Goal: Task Accomplishment & Management: Use online tool/utility

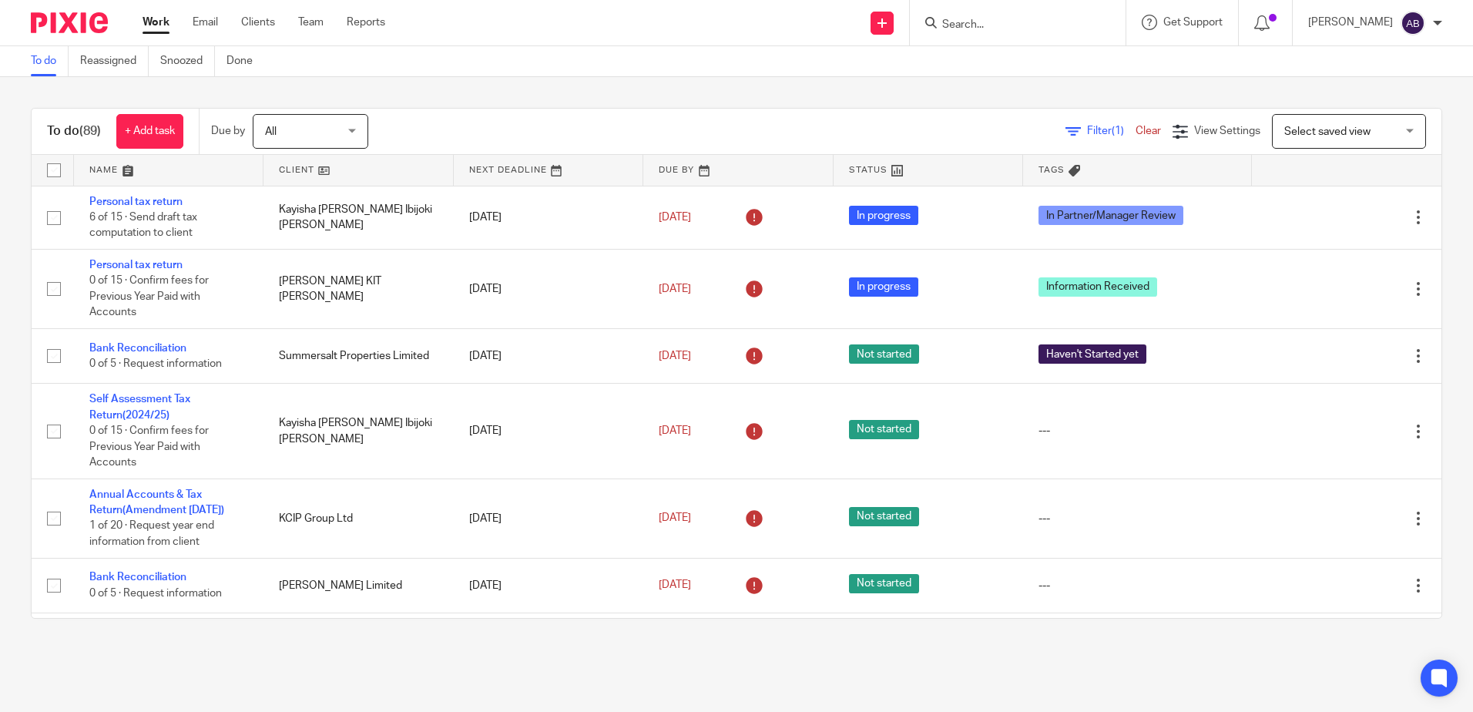
click at [1004, 32] on form at bounding box center [1023, 22] width 164 height 19
click at [1009, 27] on input "Search" at bounding box center [1010, 25] width 139 height 14
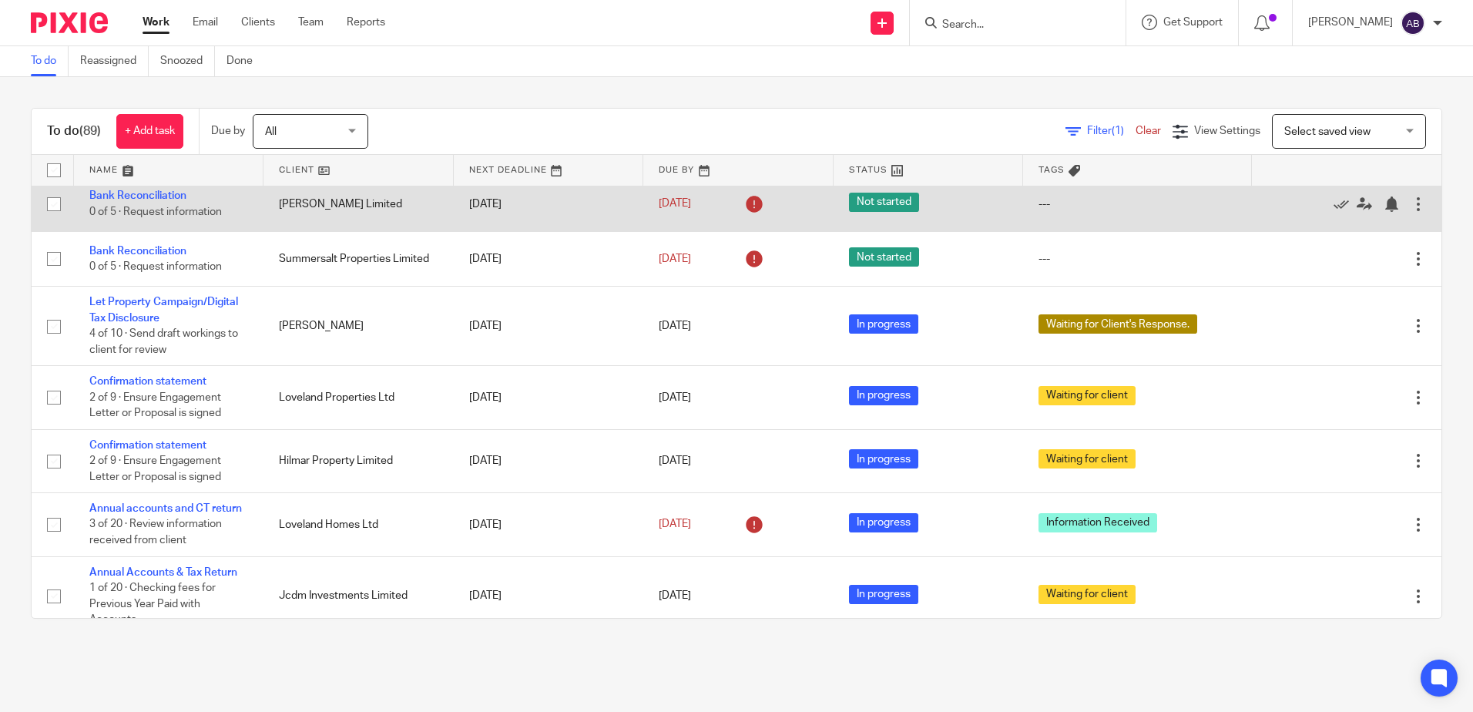
scroll to position [385, 0]
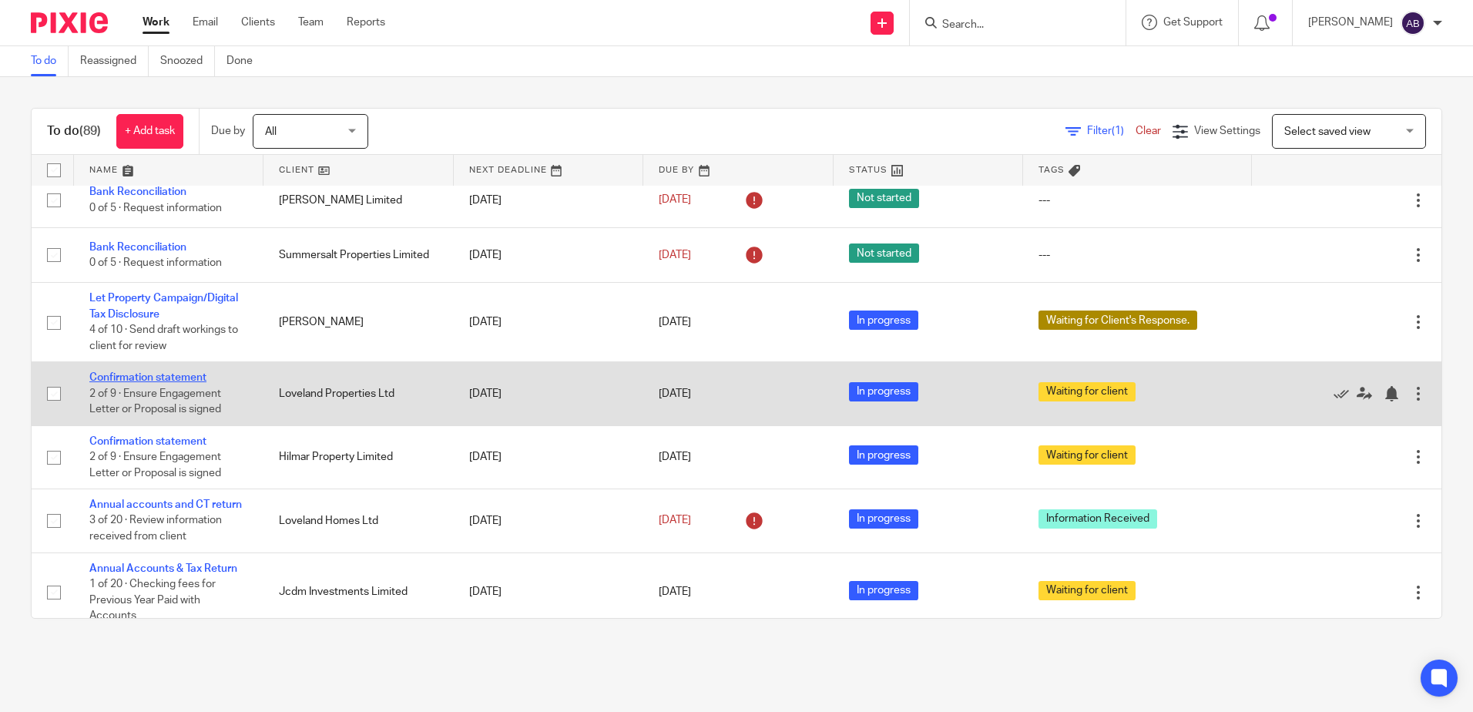
click at [119, 383] on link "Confirmation statement" at bounding box center [147, 377] width 117 height 11
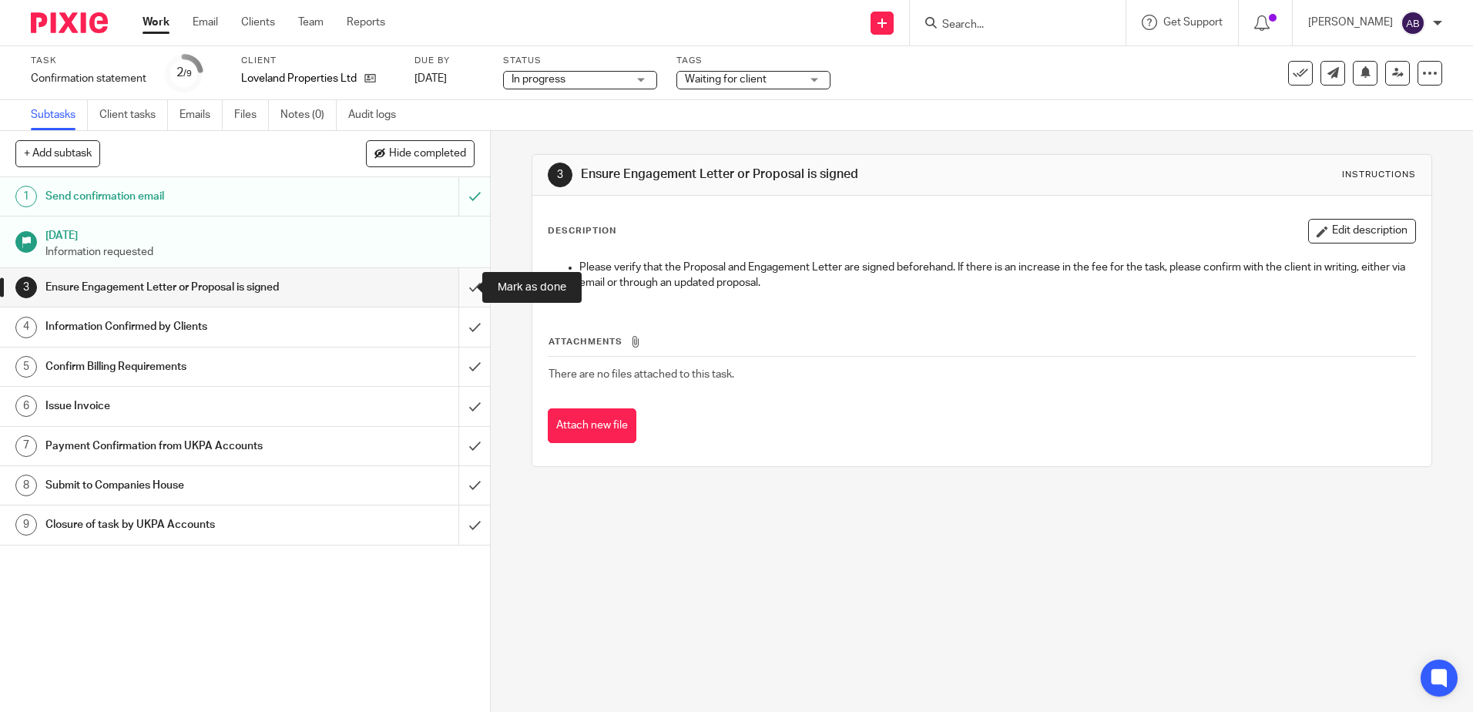
click at [461, 284] on input "submit" at bounding box center [245, 287] width 490 height 39
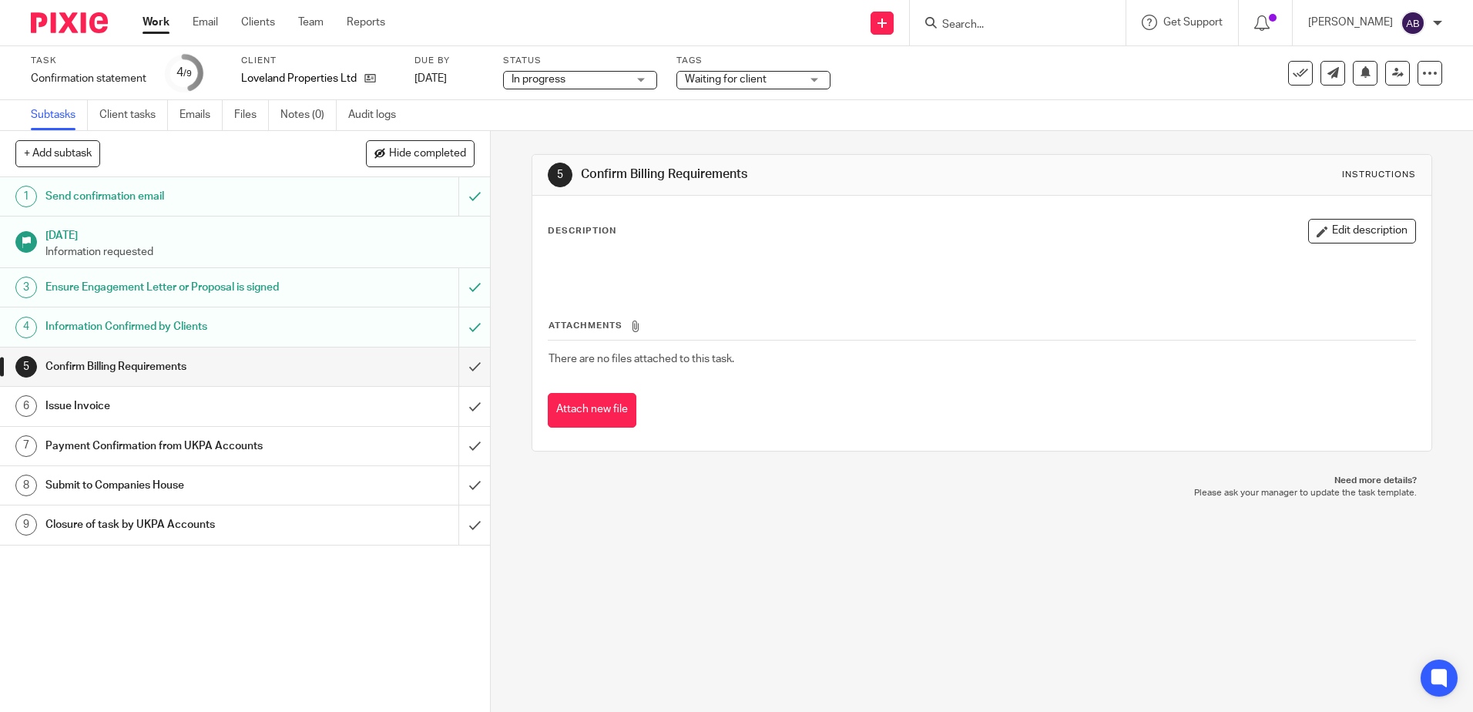
click at [803, 579] on div "5 Confirm Billing Requirements Instructions Description Edit description Attach…" at bounding box center [982, 421] width 982 height 581
